Goal: Task Accomplishment & Management: Use online tool/utility

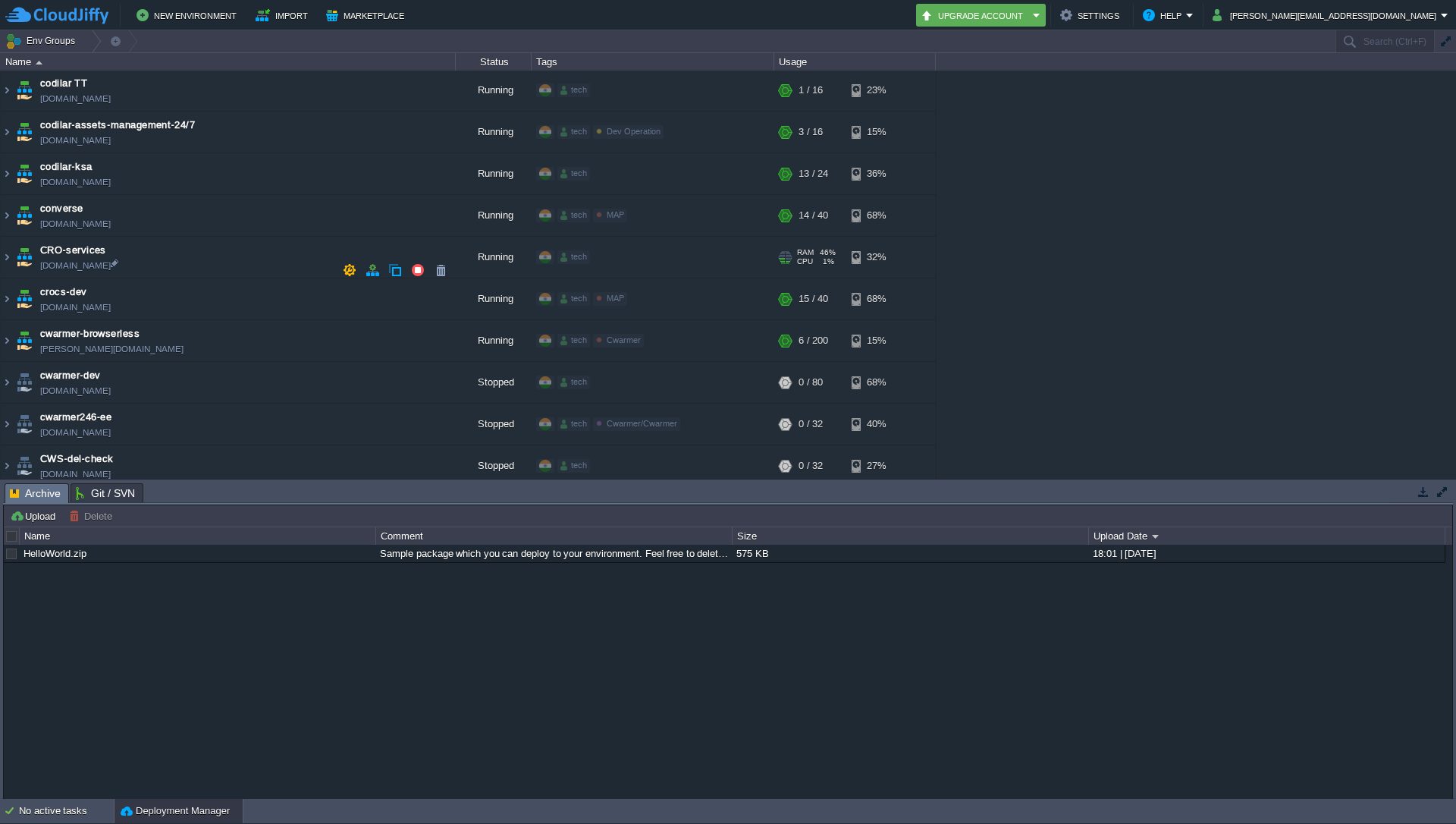
scroll to position [728, 0]
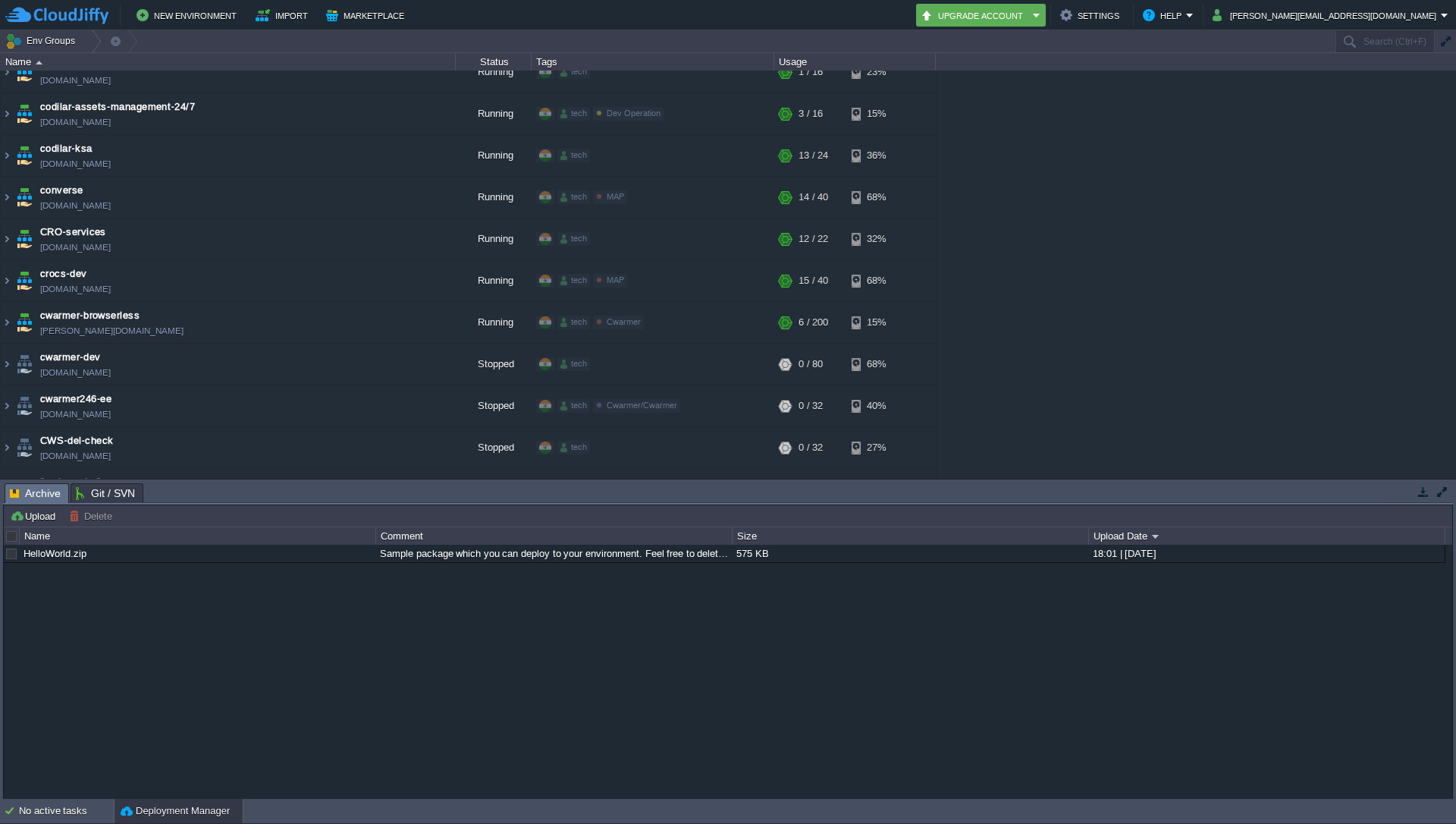
click at [8, 238] on img at bounding box center [7, 239] width 12 height 41
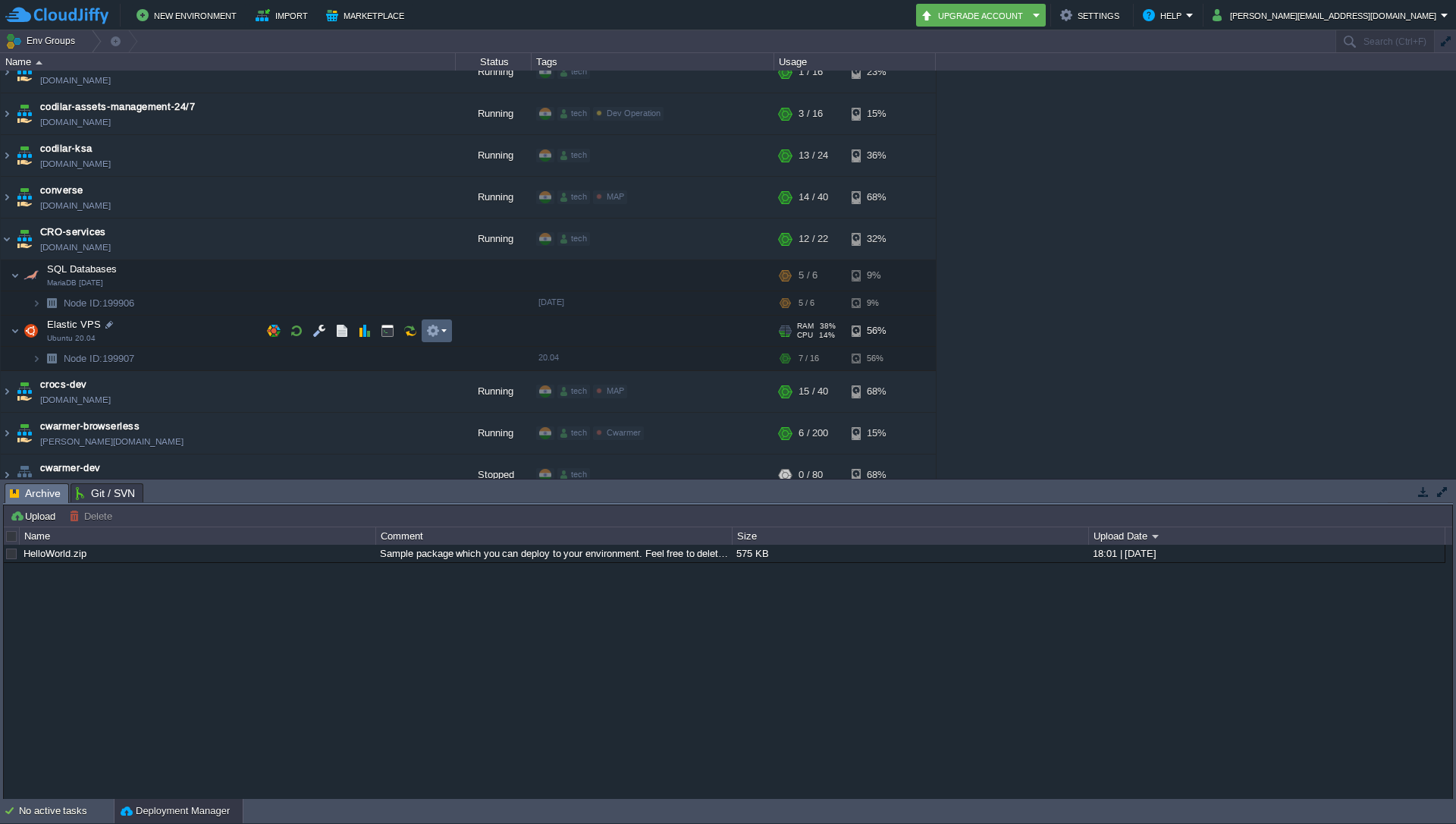
click at [446, 332] on td at bounding box center [437, 330] width 31 height 23
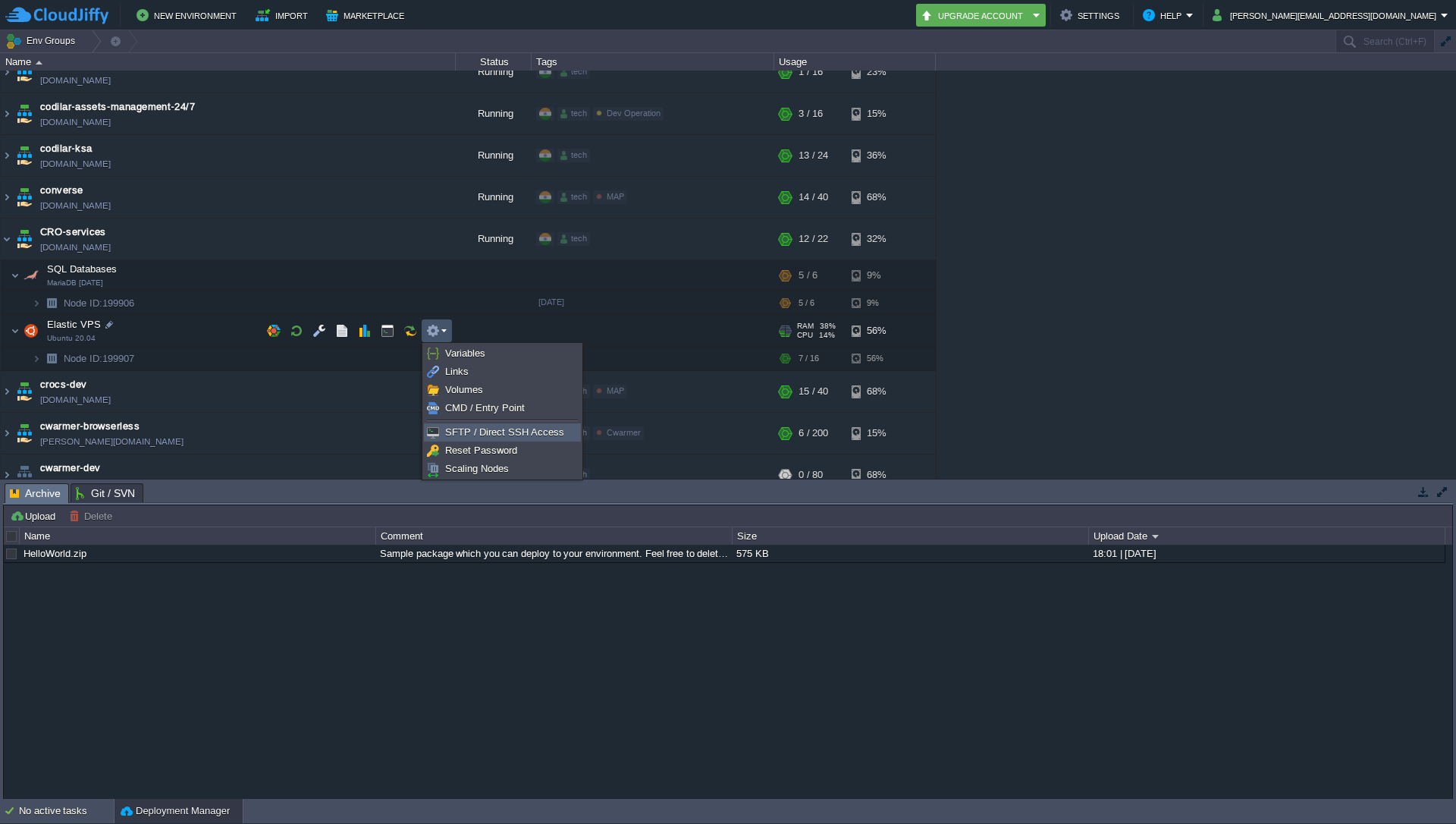
click at [475, 430] on span "SFTP / Direct SSH Access" at bounding box center [504, 431] width 119 height 11
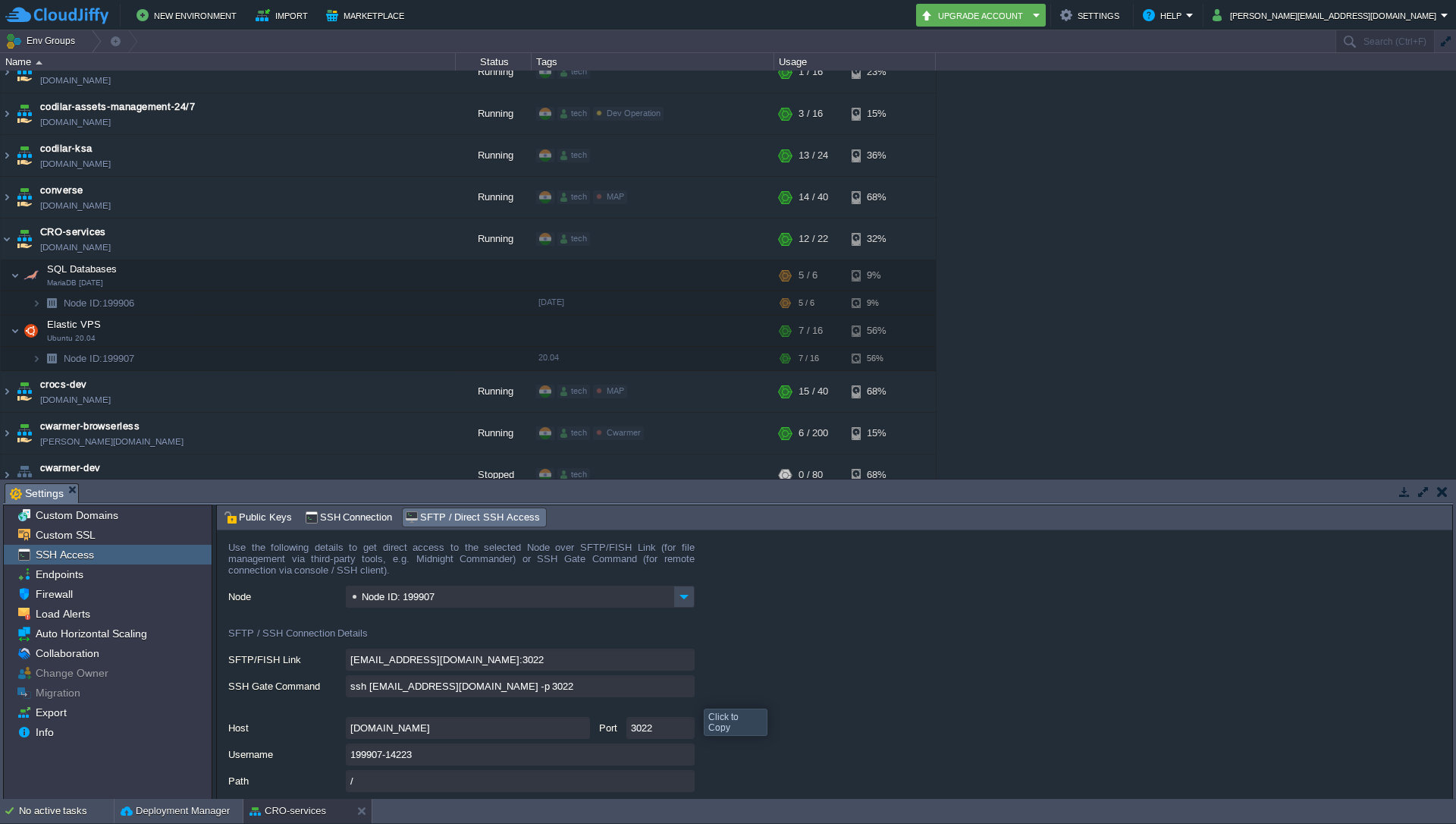
click at [689, 689] on input "ssh [EMAIL_ADDRESS][DOMAIN_NAME] -p 3022" at bounding box center [520, 687] width 349 height 22
click at [38, 362] on img at bounding box center [36, 359] width 9 height 24
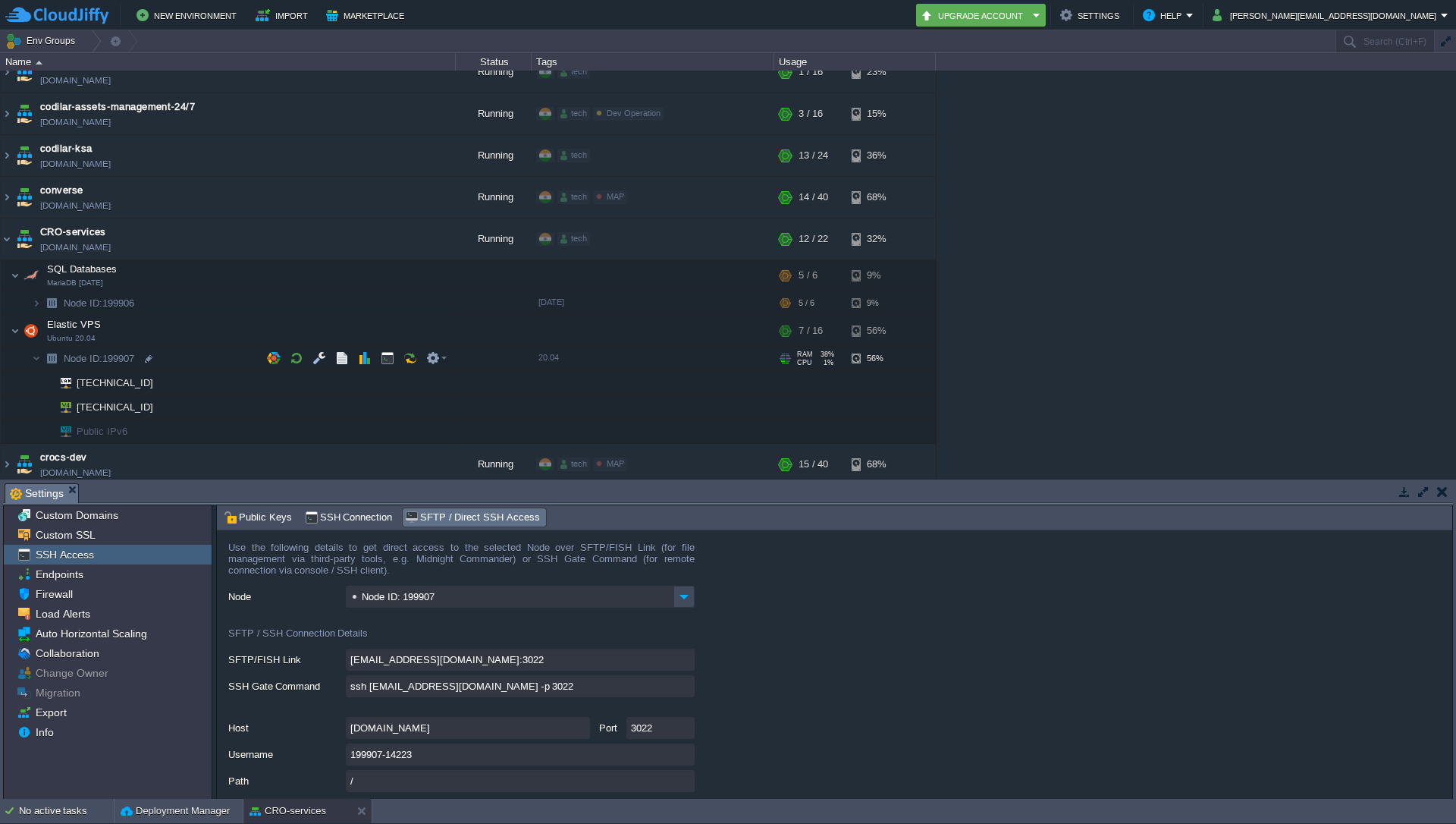
scroll to position [910, 0]
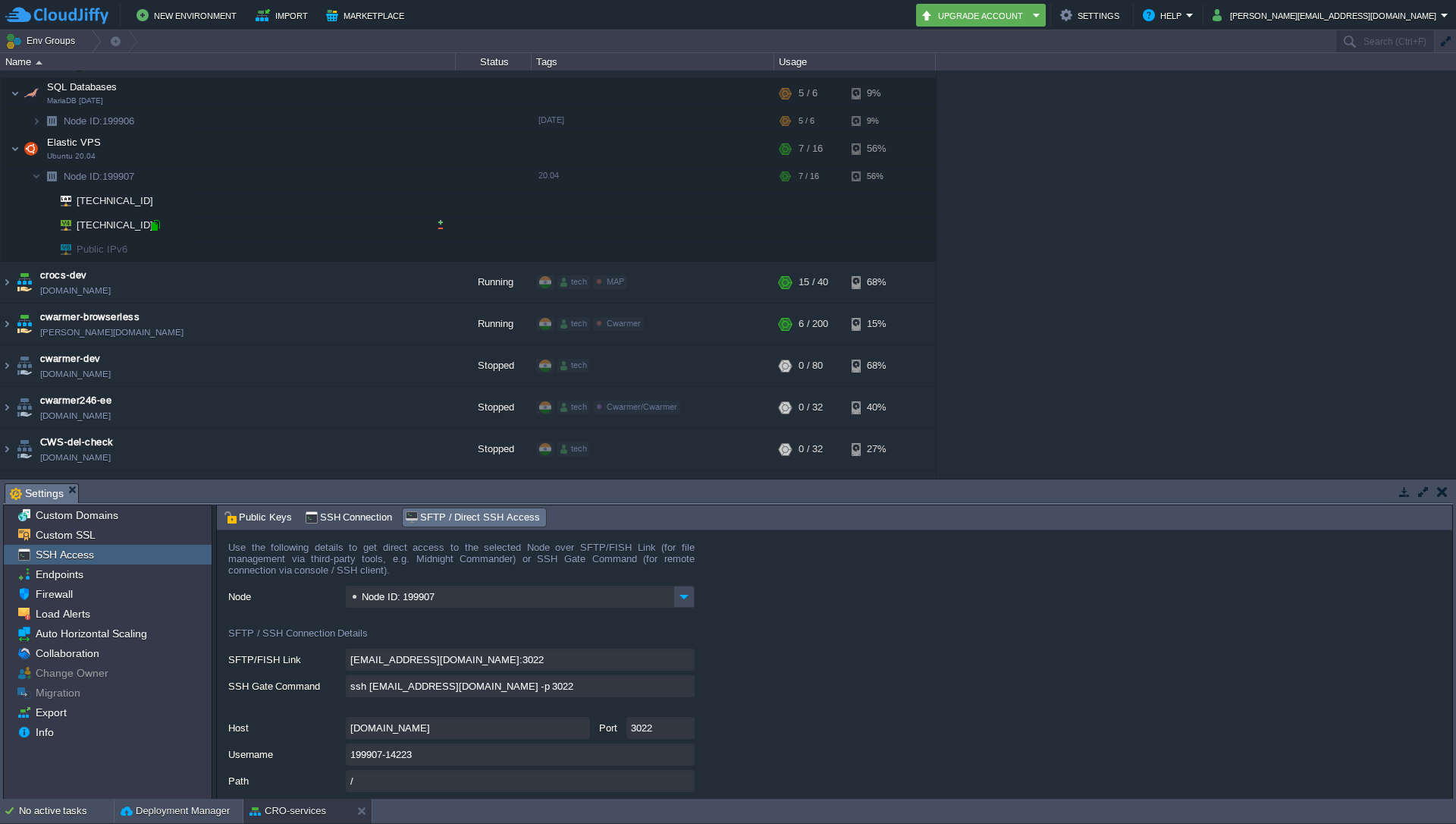
click at [154, 228] on div at bounding box center [155, 225] width 14 height 14
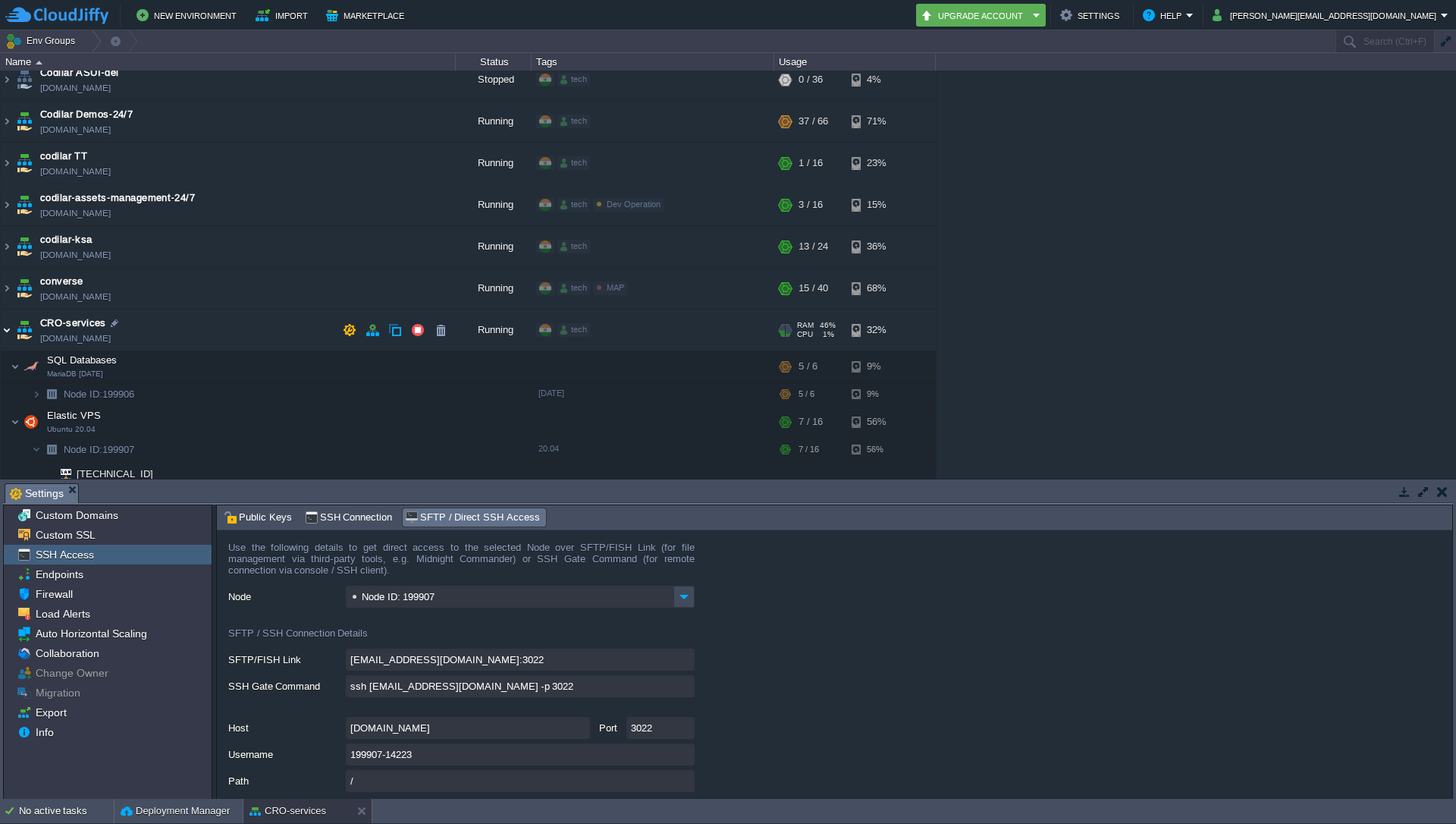
click at [12, 330] on img at bounding box center [7, 330] width 12 height 41
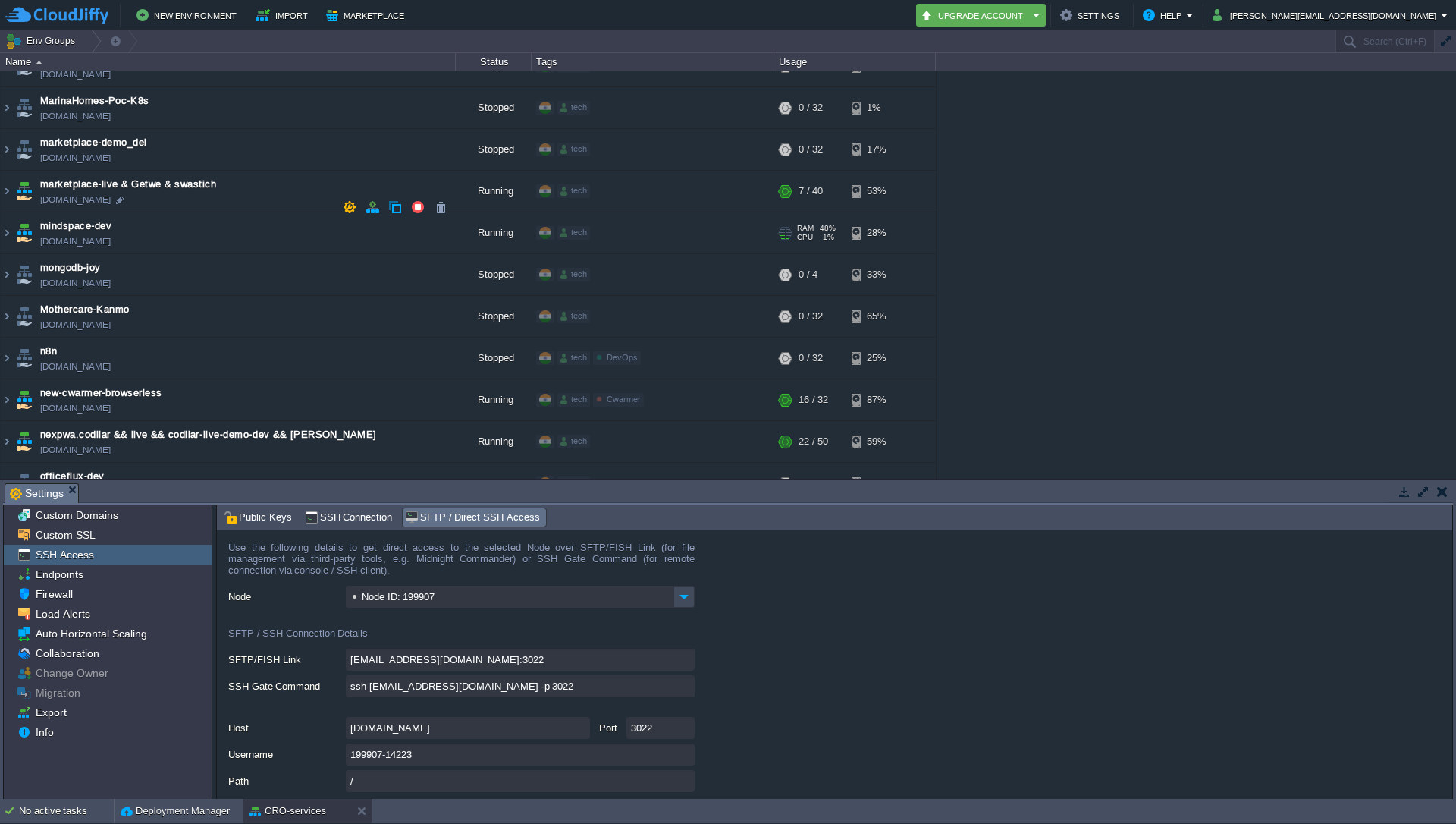
scroll to position [2890, 0]
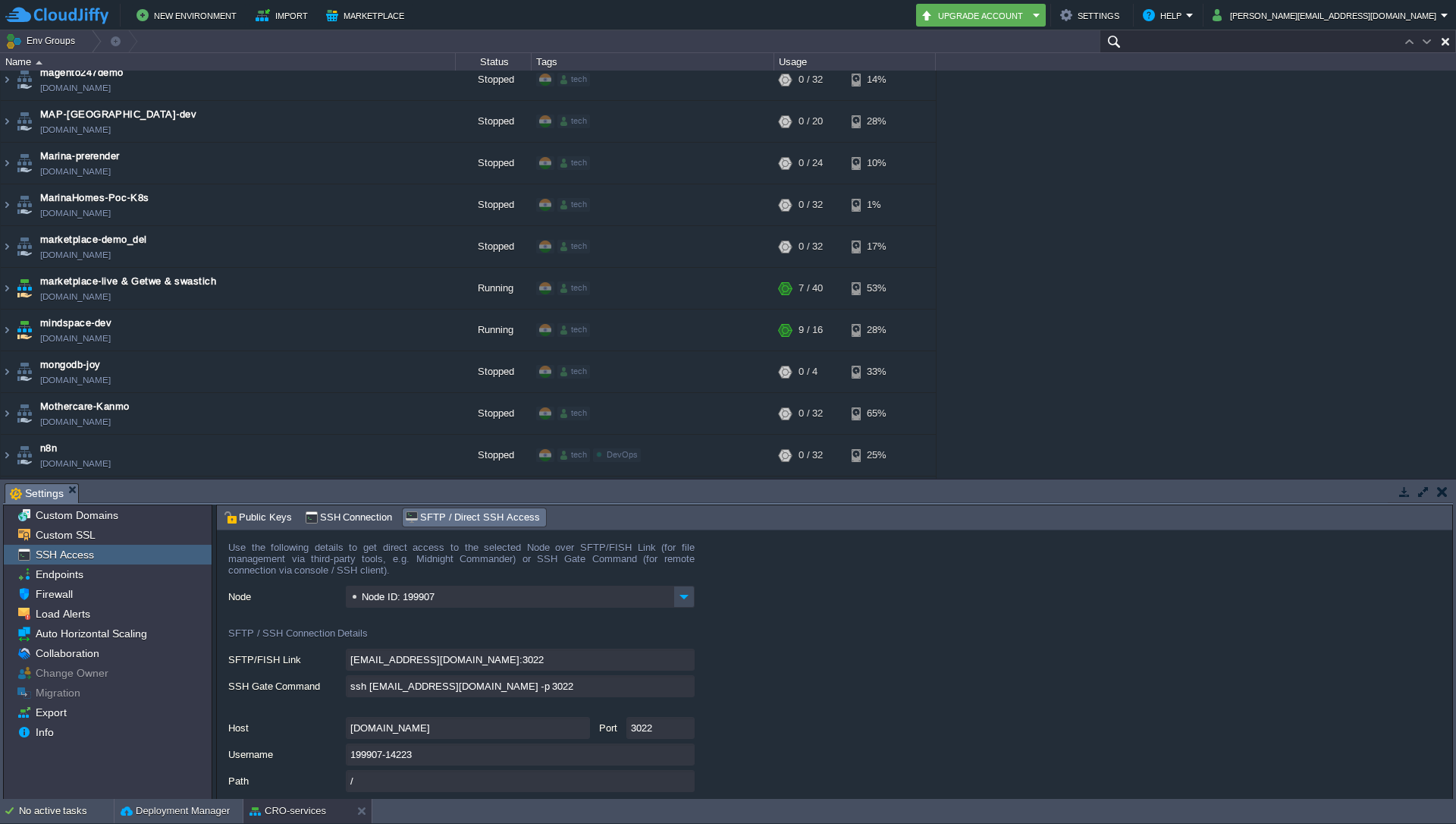
click at [1355, 47] on input "text" at bounding box center [1278, 42] width 357 height 22
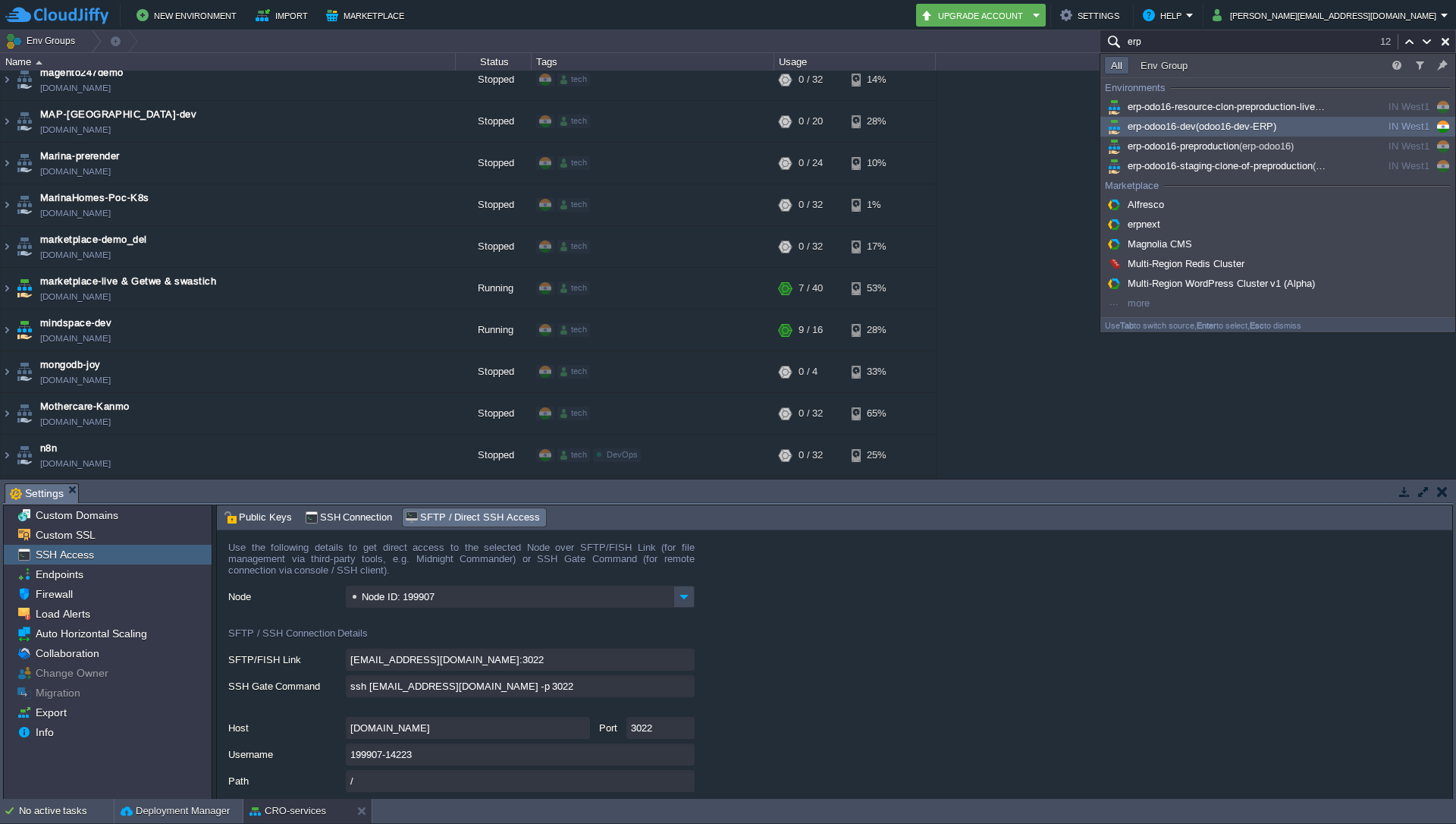
type input "erp"
click at [1209, 126] on span "(odoo16-dev-ERP)" at bounding box center [1236, 126] width 81 height 11
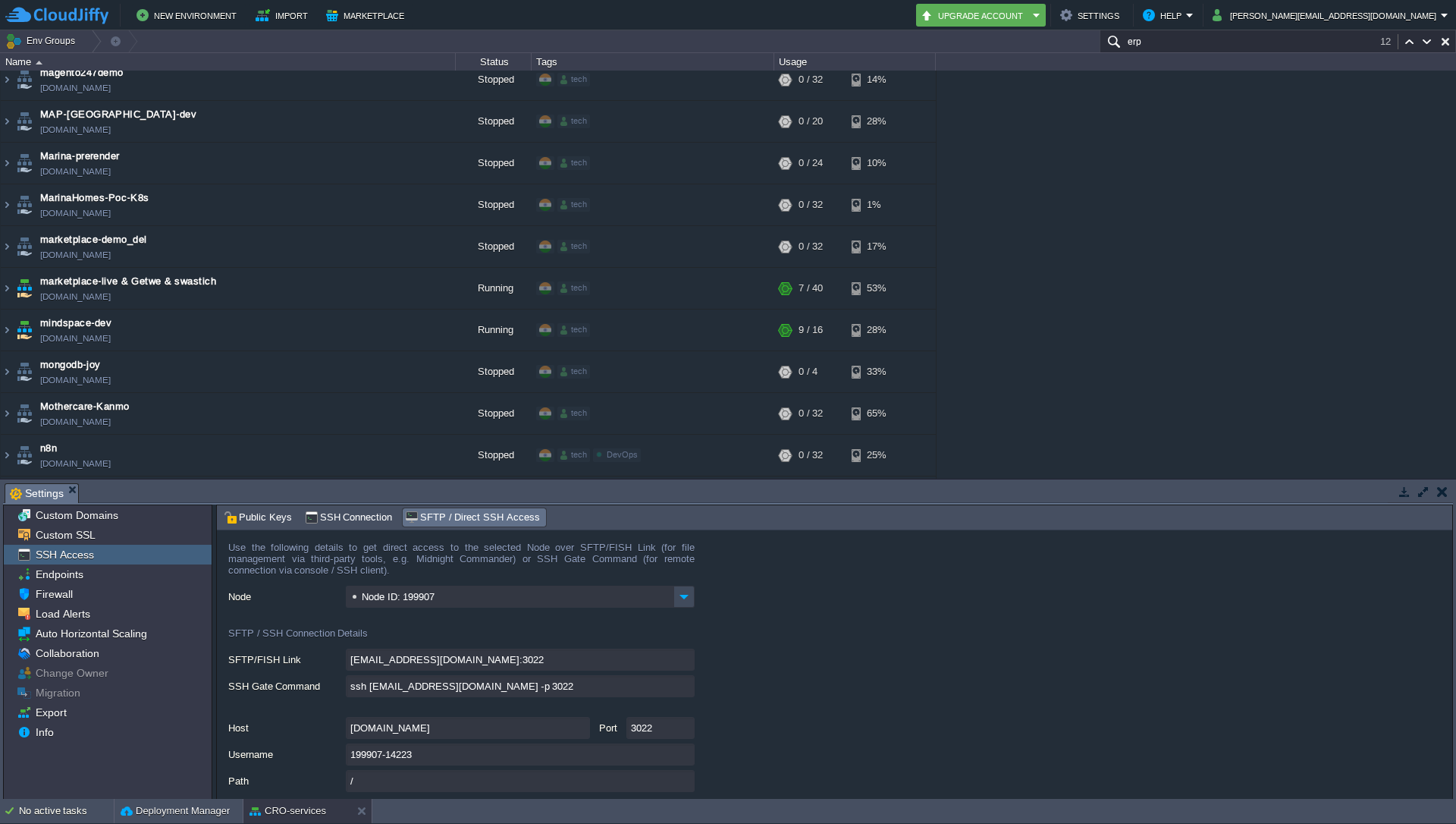
scroll to position [1476, 0]
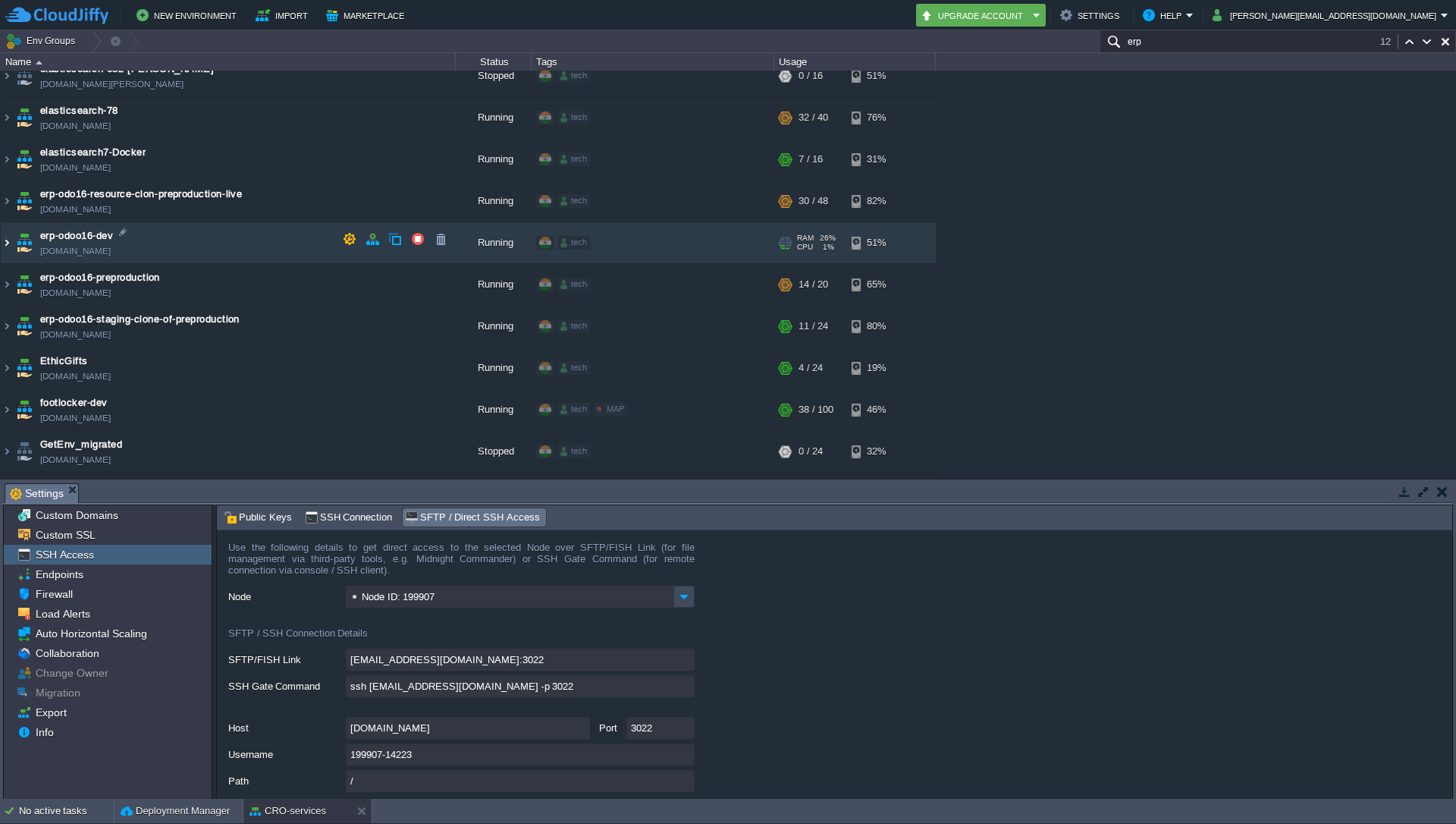
click at [5, 233] on img at bounding box center [7, 243] width 12 height 41
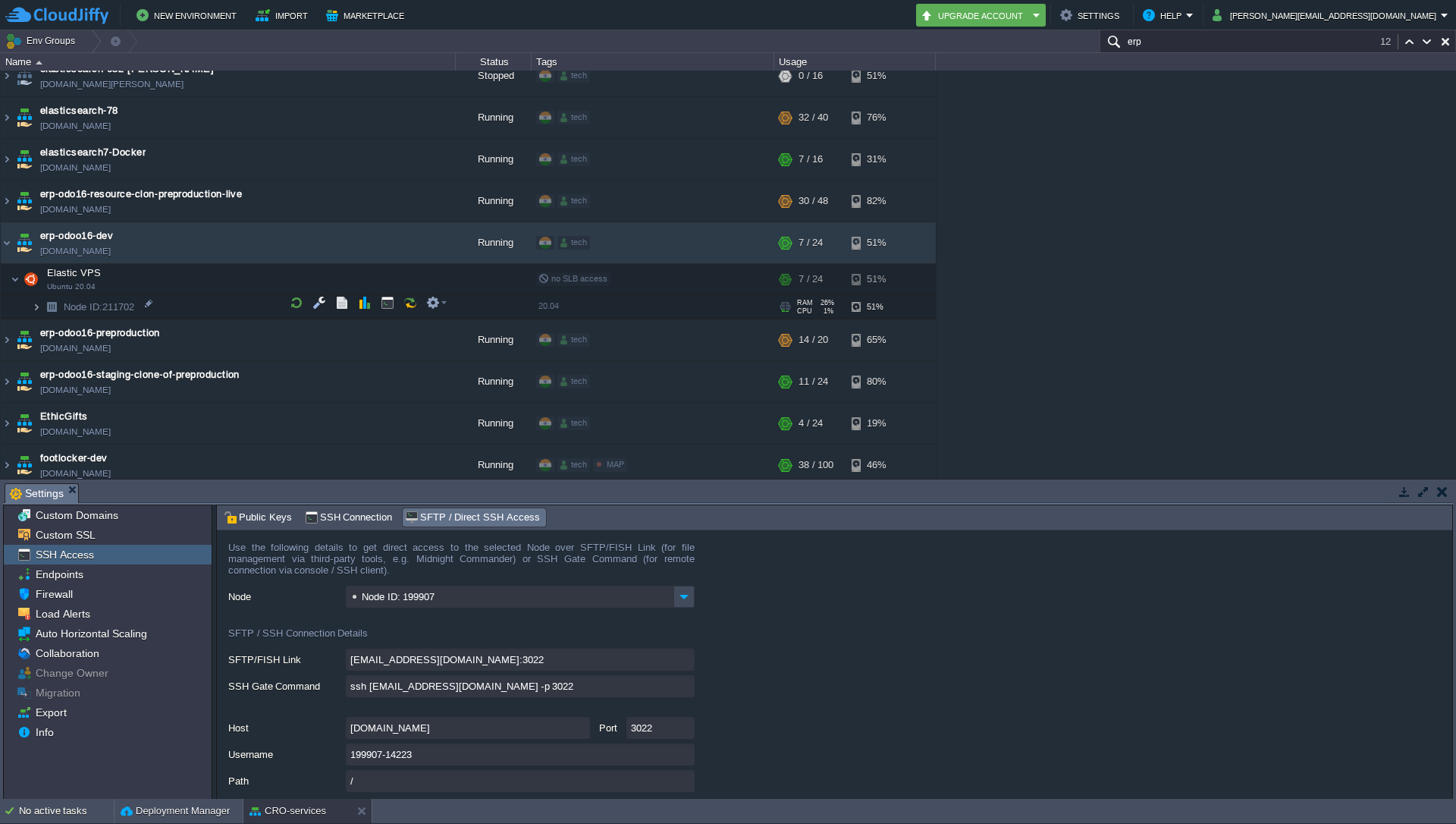
click at [32, 309] on img at bounding box center [36, 307] width 9 height 24
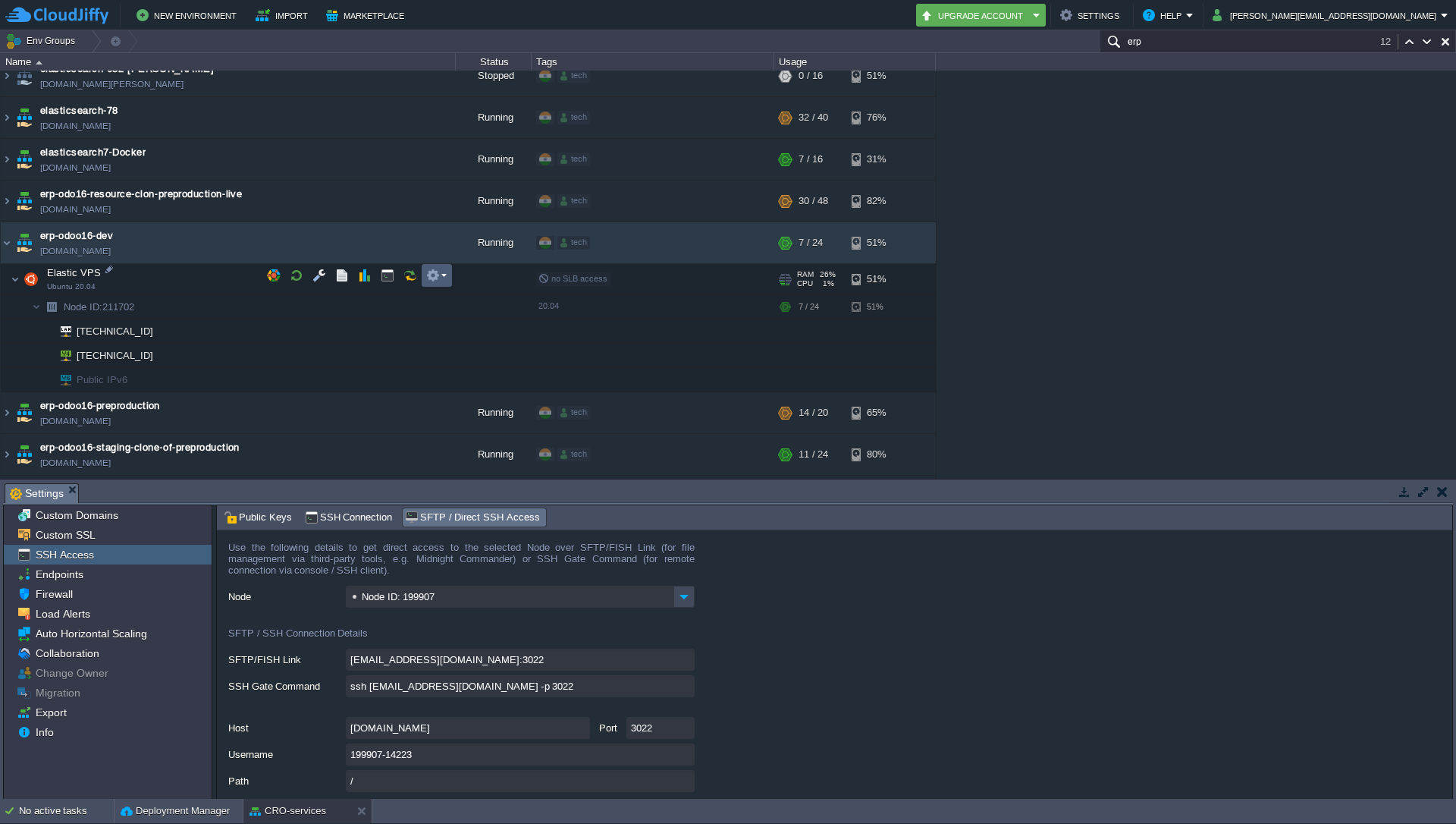
click at [451, 277] on td at bounding box center [437, 275] width 31 height 23
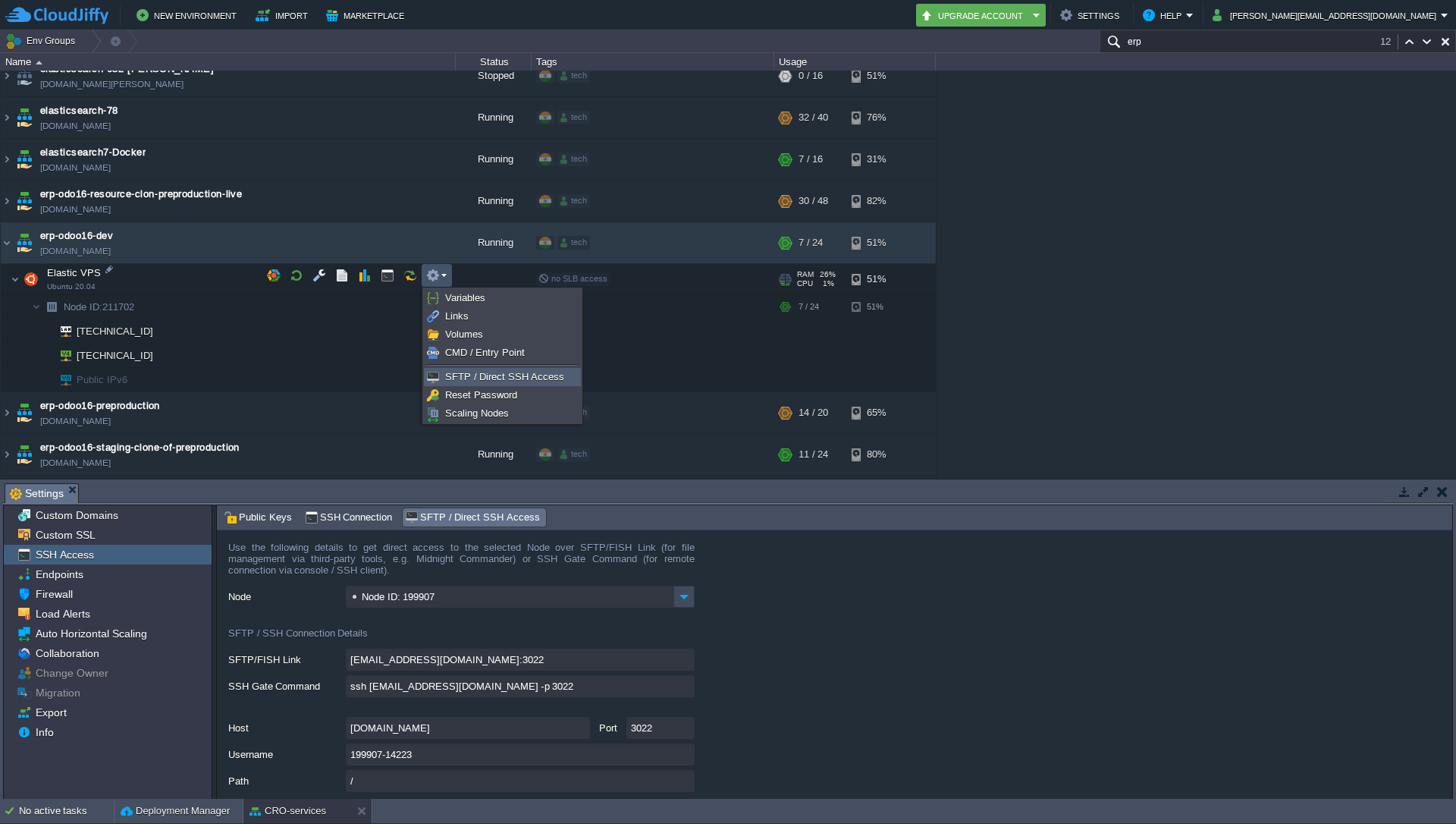
click at [485, 381] on span "SFTP / Direct SSH Access" at bounding box center [504, 376] width 119 height 11
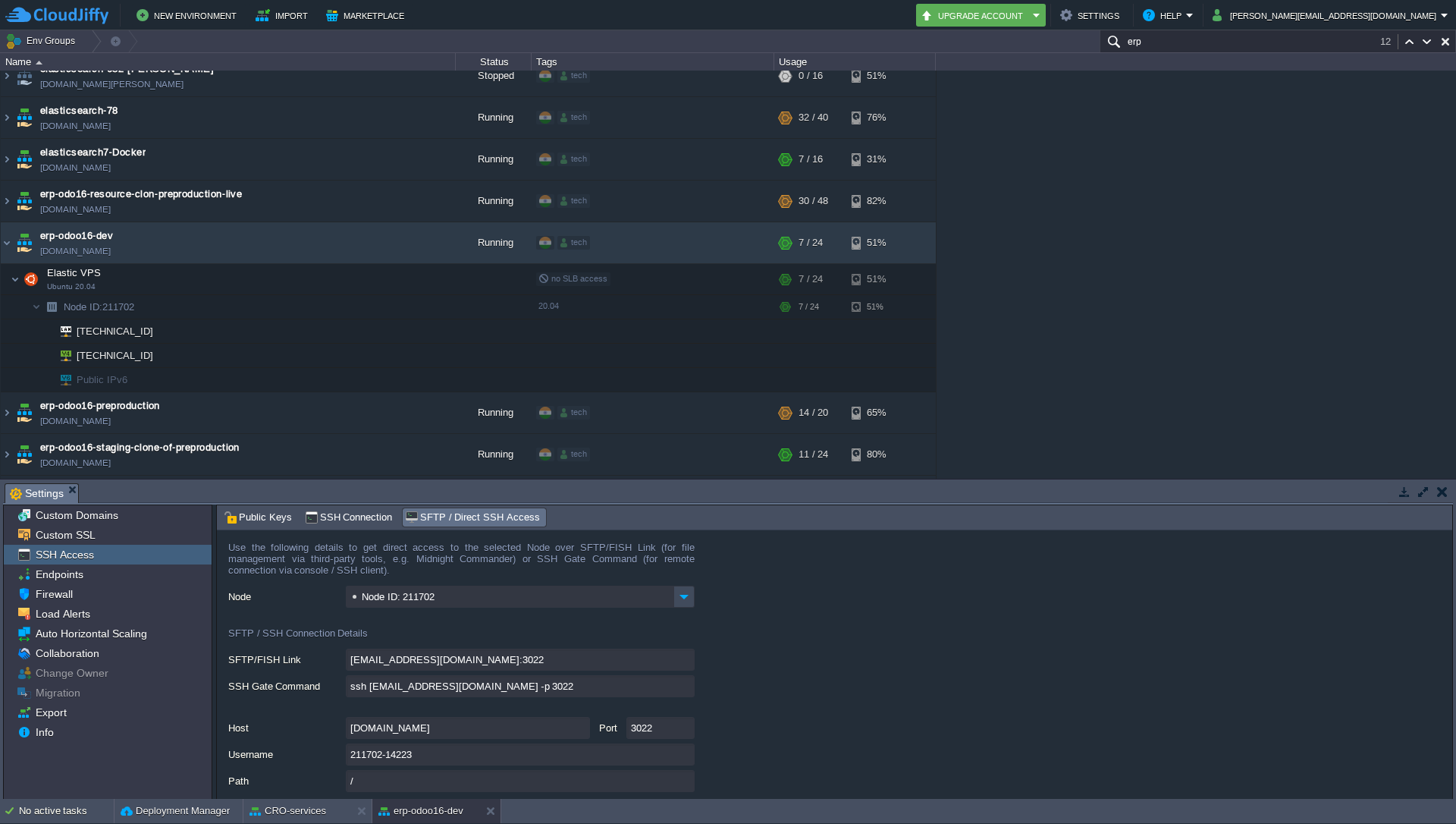
click at [688, 690] on input "ssh [EMAIL_ADDRESS][DOMAIN_NAME] -p 3022" at bounding box center [520, 687] width 349 height 22
type textarea "ssh [EMAIL_ADDRESS][DOMAIN_NAME] -p 3022"
click at [9, 239] on img at bounding box center [7, 243] width 12 height 41
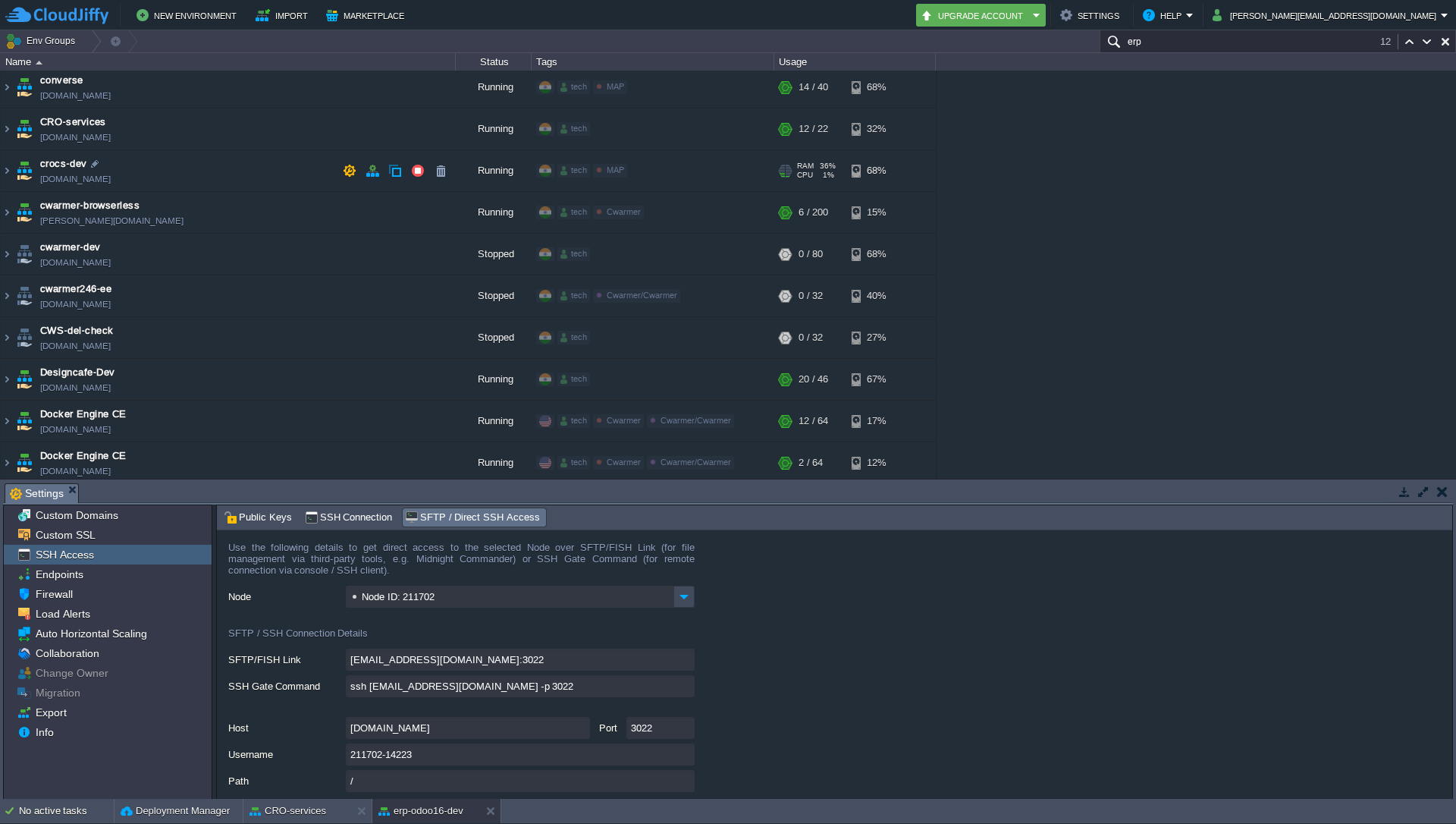
scroll to position [747, 0]
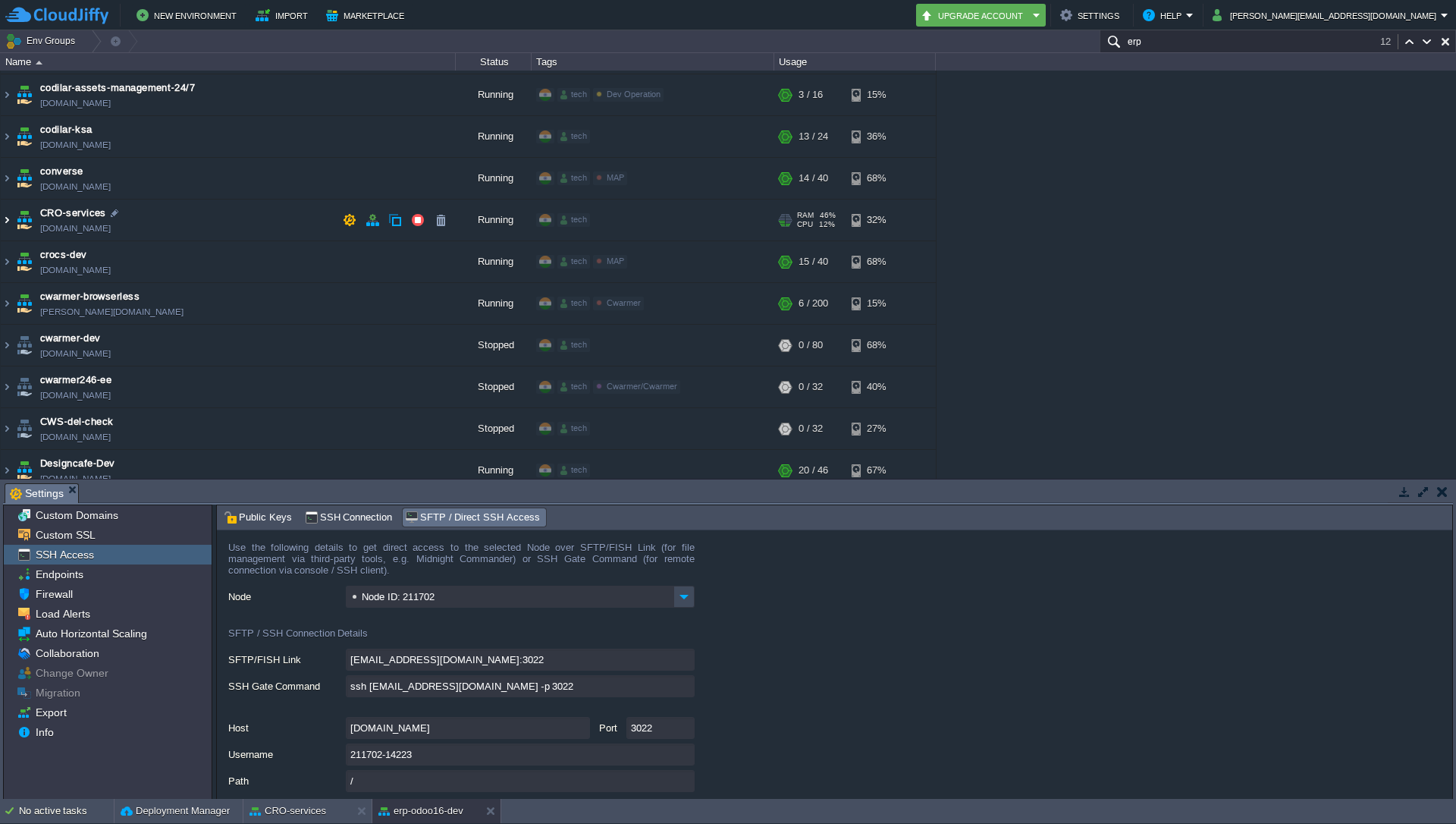
click at [6, 226] on img at bounding box center [7, 220] width 12 height 41
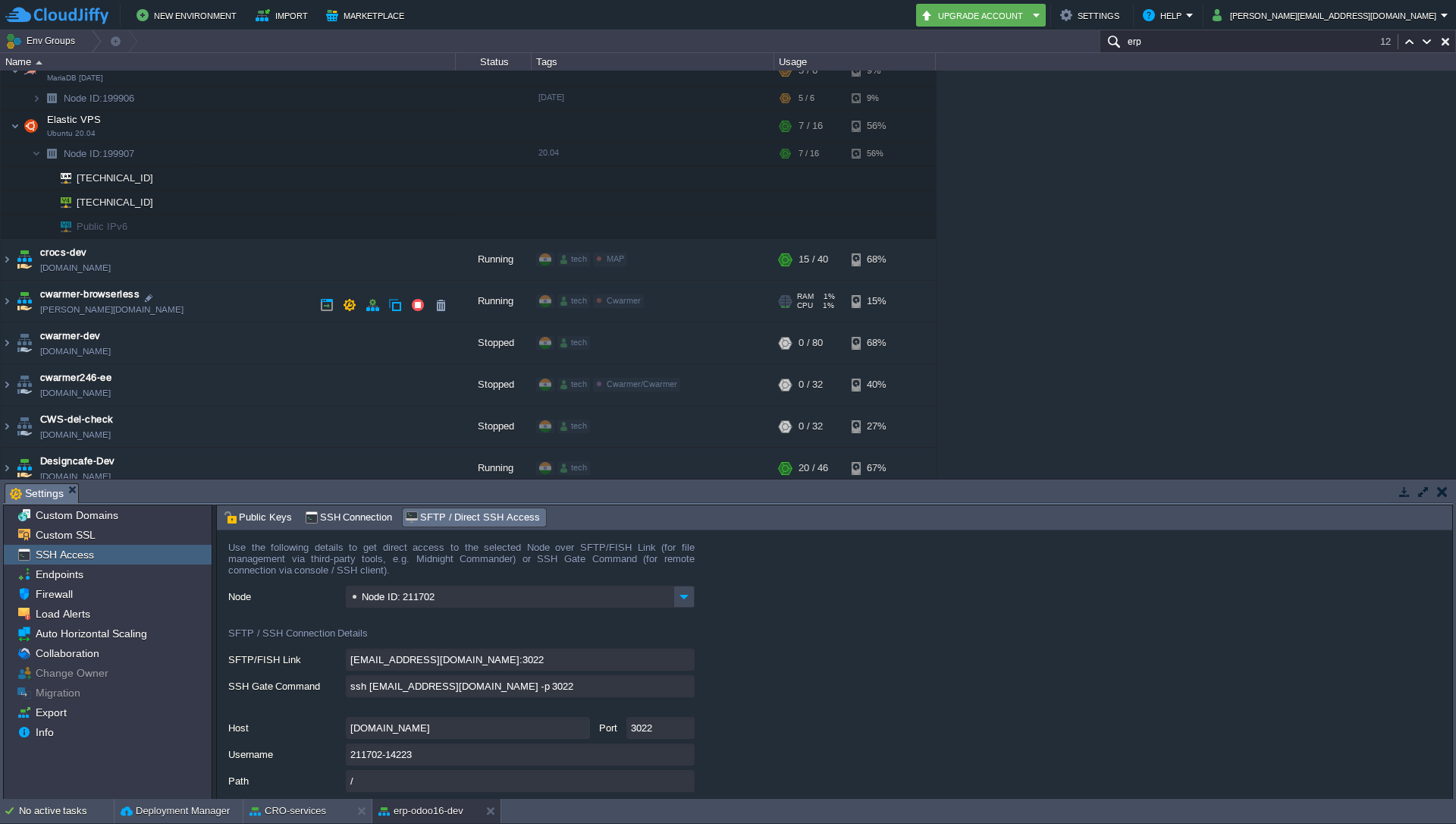
scroll to position [839, 0]
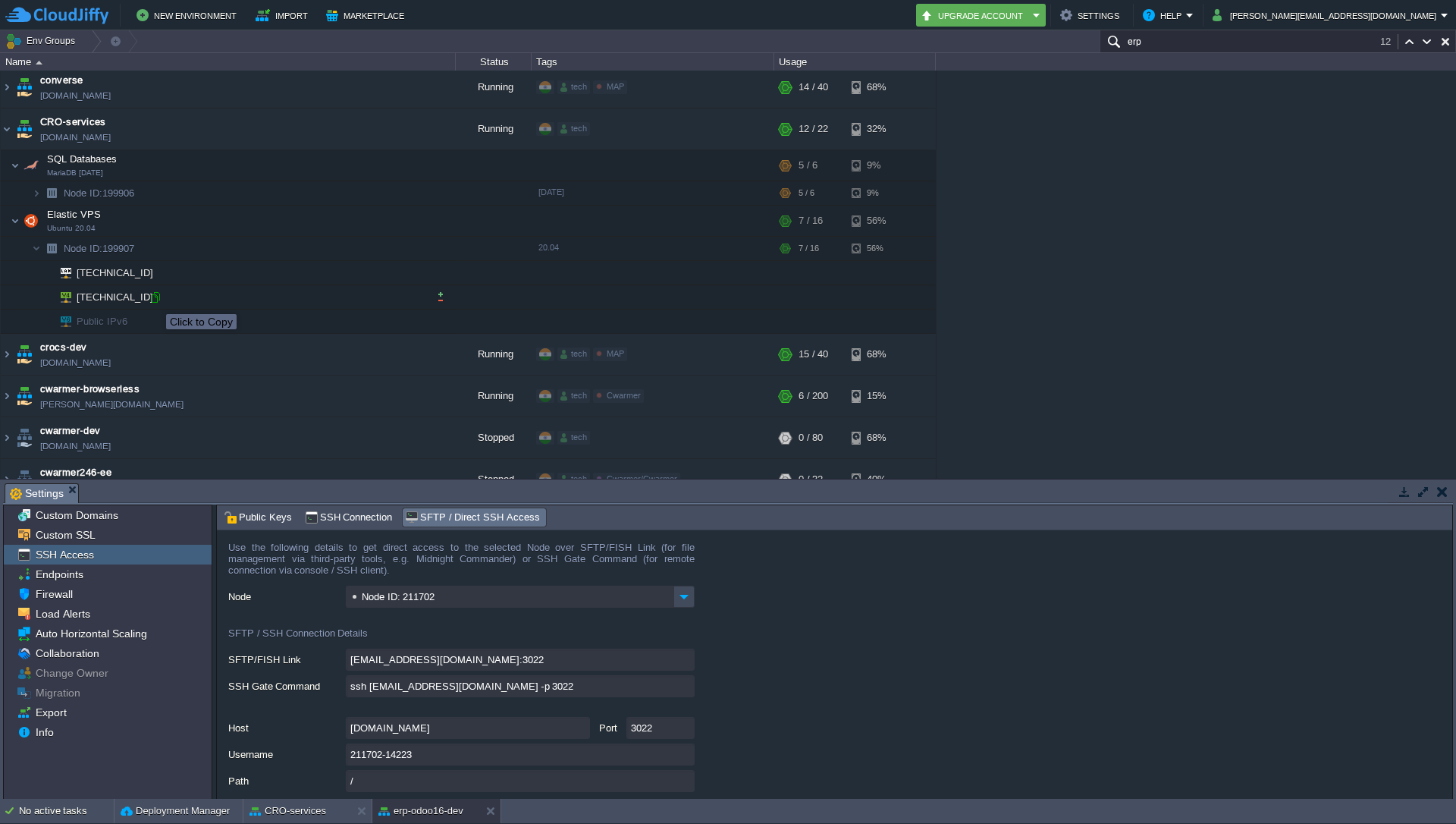
click at [154, 301] on div at bounding box center [155, 297] width 14 height 14
